Goal: Task Accomplishment & Management: Manage account settings

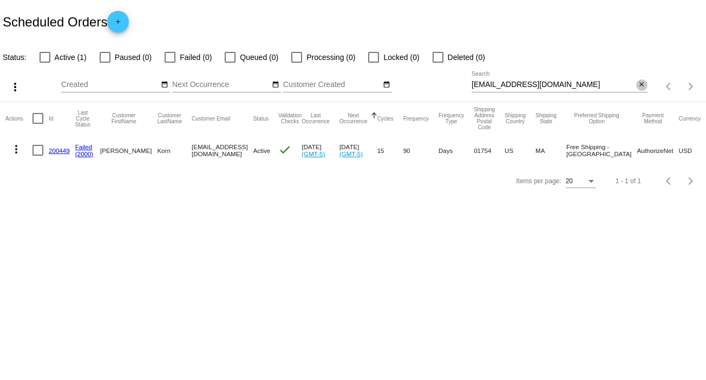
click at [641, 84] on mat-icon "close" at bounding box center [642, 85] width 8 height 9
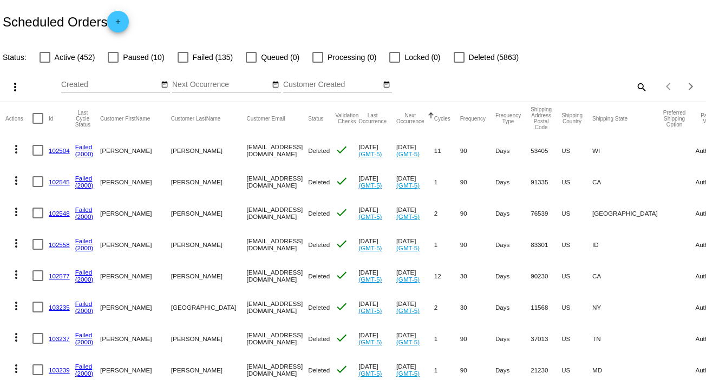
click at [635, 85] on mat-icon "search" at bounding box center [640, 86] width 13 height 17
click at [635, 85] on input "Search" at bounding box center [559, 85] width 176 height 9
paste input "[EMAIL_ADDRESS][DOMAIN_NAME]"
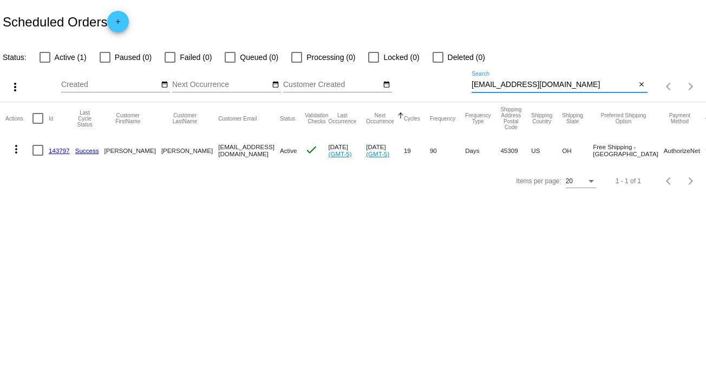
type input "[EMAIL_ADDRESS][DOMAIN_NAME]"
click at [11, 149] on mat-icon "more_vert" at bounding box center [16, 149] width 13 height 13
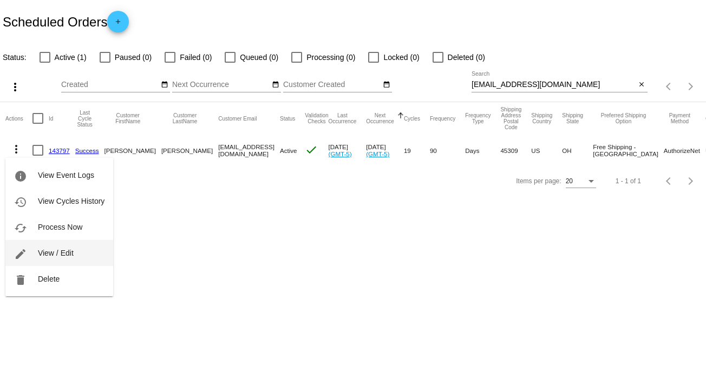
click at [76, 253] on button "edit View / Edit" at bounding box center [59, 253] width 108 height 26
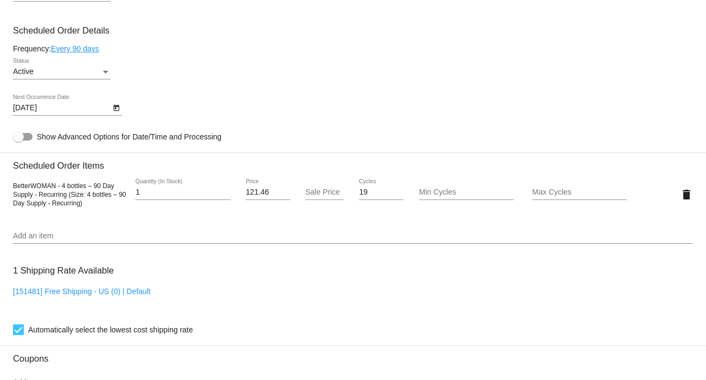
scroll to position [613, 0]
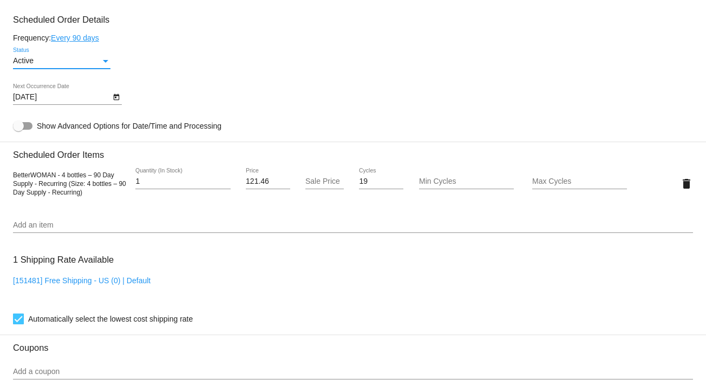
click at [108, 63] on div "Status" at bounding box center [105, 61] width 5 height 3
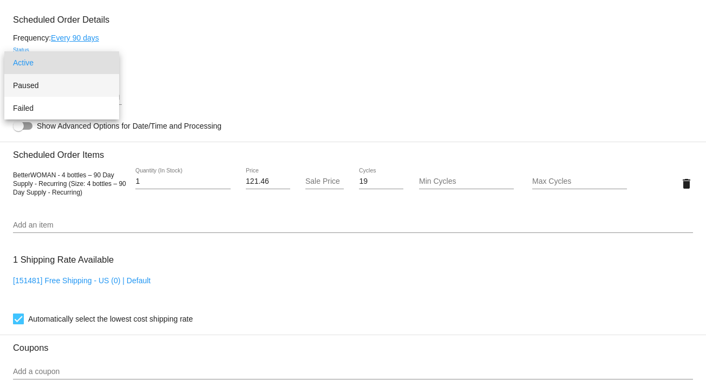
click at [101, 95] on span "Paused" at bounding box center [61, 85] width 97 height 23
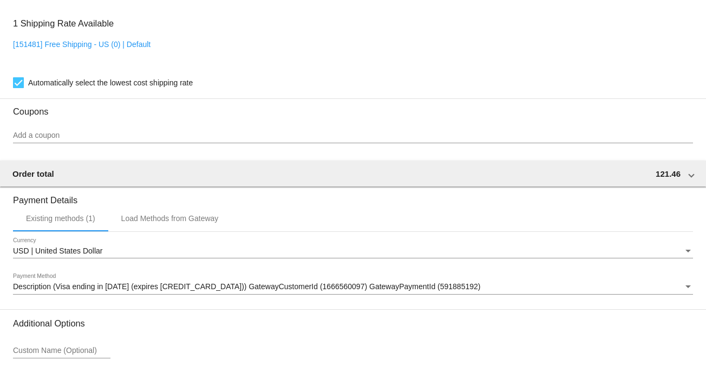
scroll to position [935, 0]
